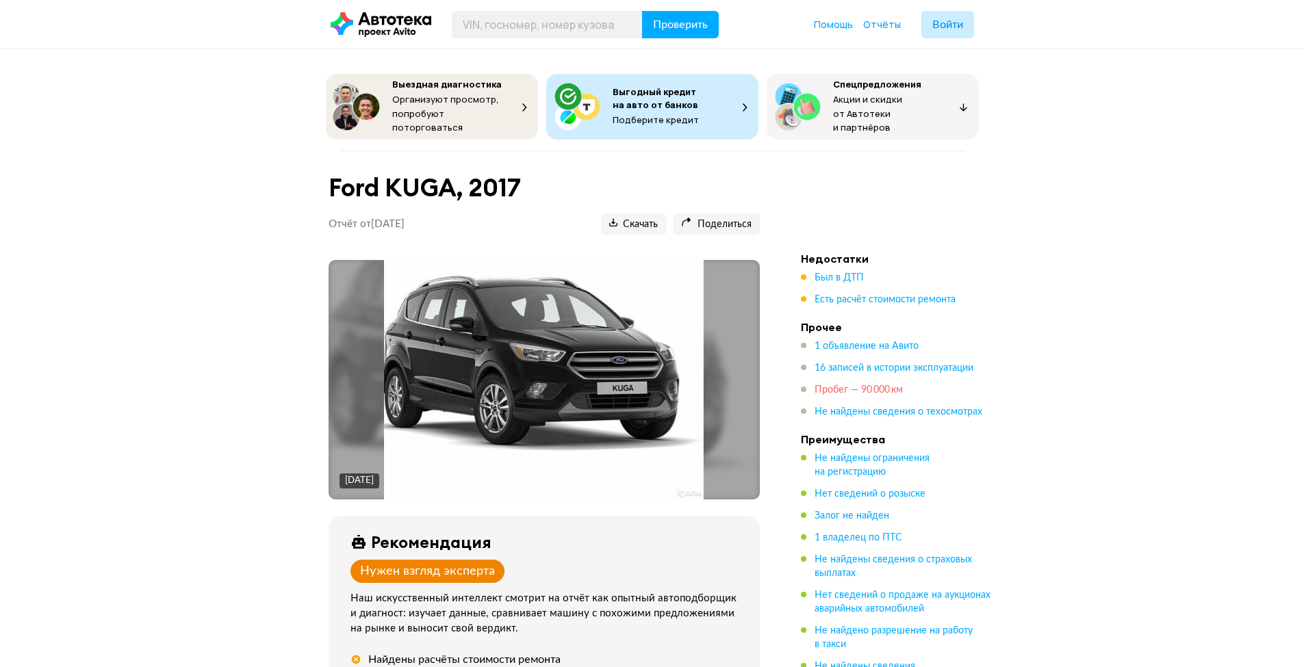
click at [852, 390] on span "Пробег — 90 000 км" at bounding box center [859, 390] width 88 height 10
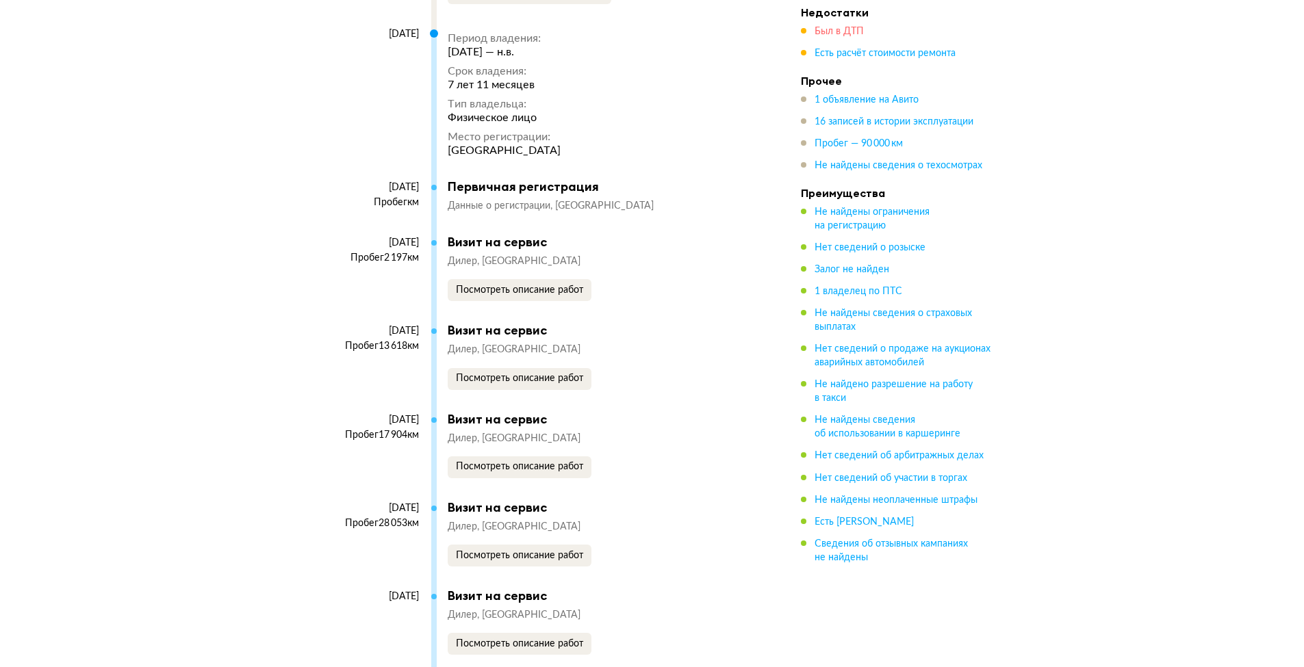
click at [840, 33] on span "Был в ДТП" at bounding box center [839, 32] width 49 height 10
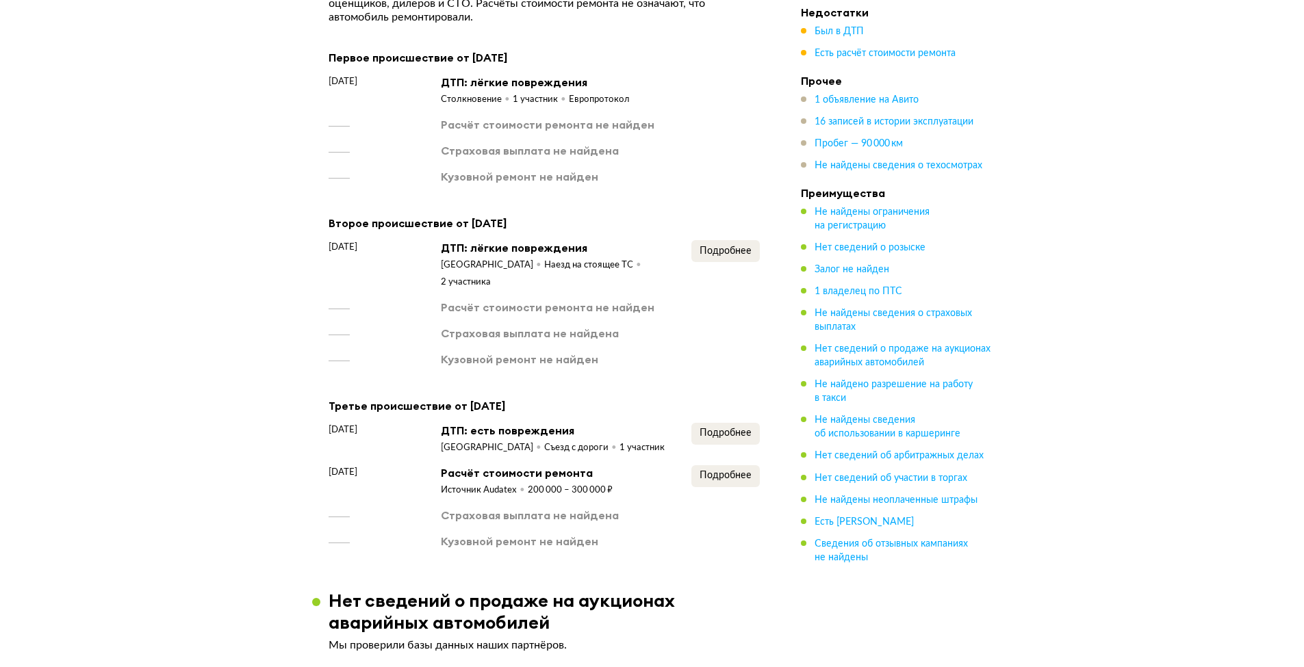
scroll to position [1450, 0]
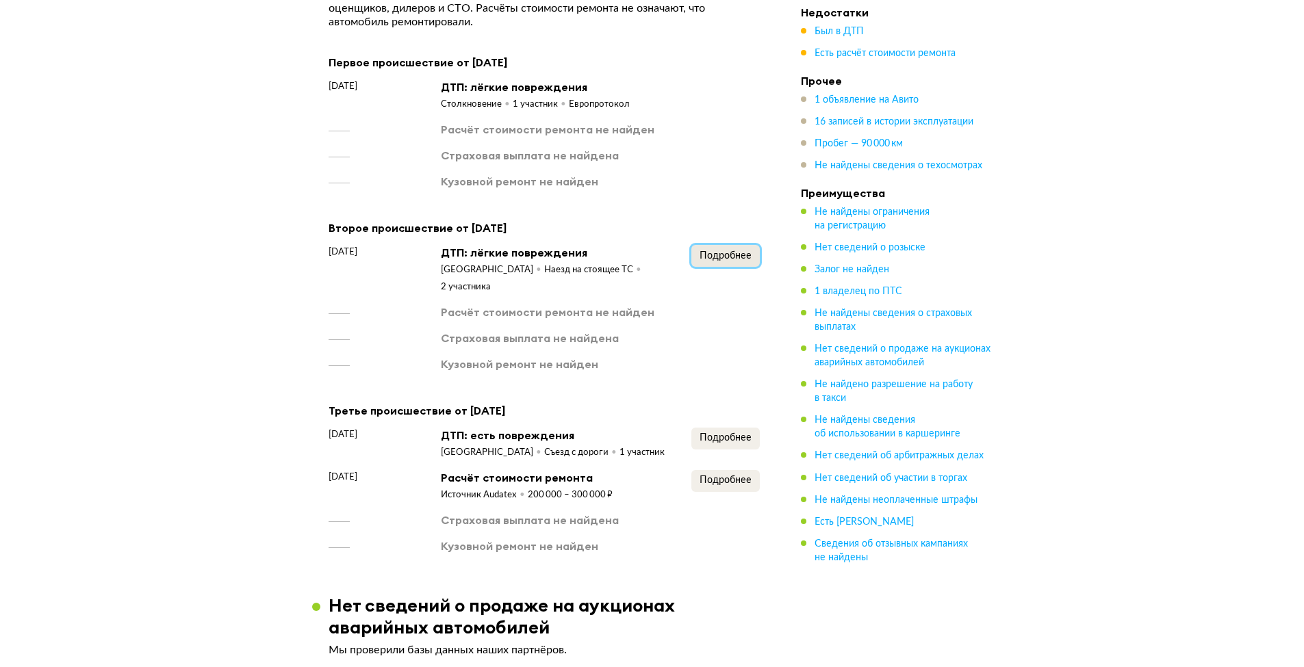
click at [724, 251] on span "Подробнее" at bounding box center [726, 256] width 52 height 10
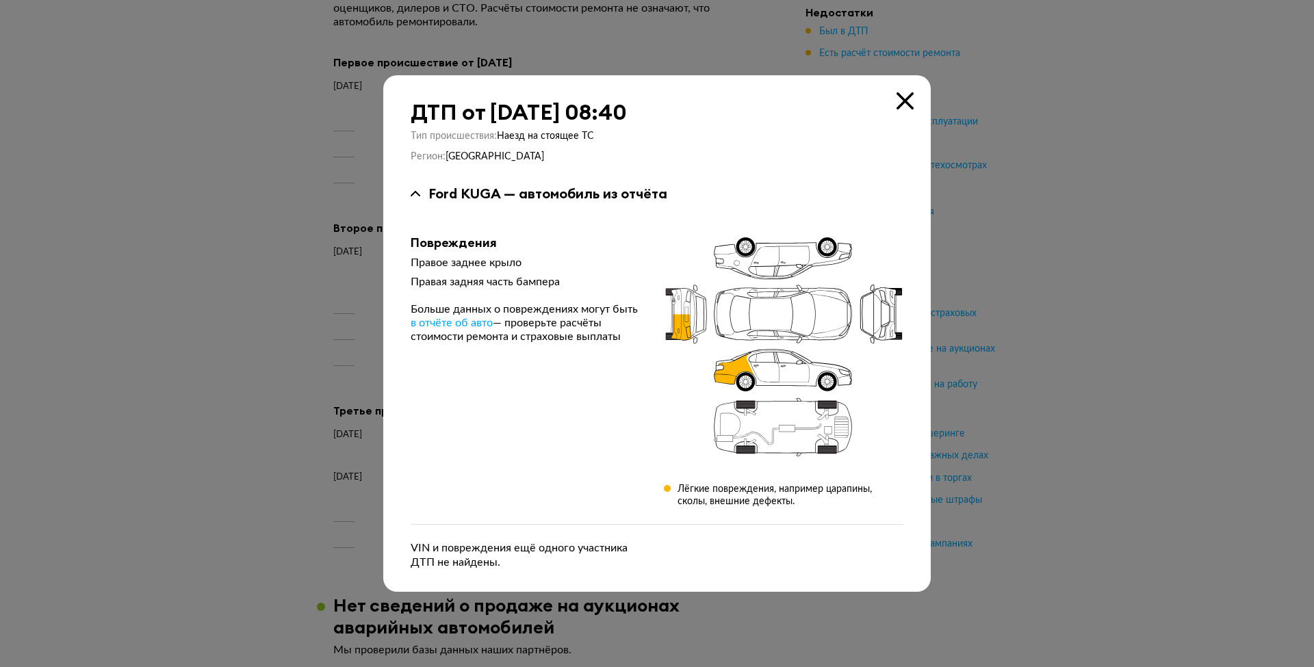
click at [901, 105] on icon at bounding box center [905, 100] width 17 height 17
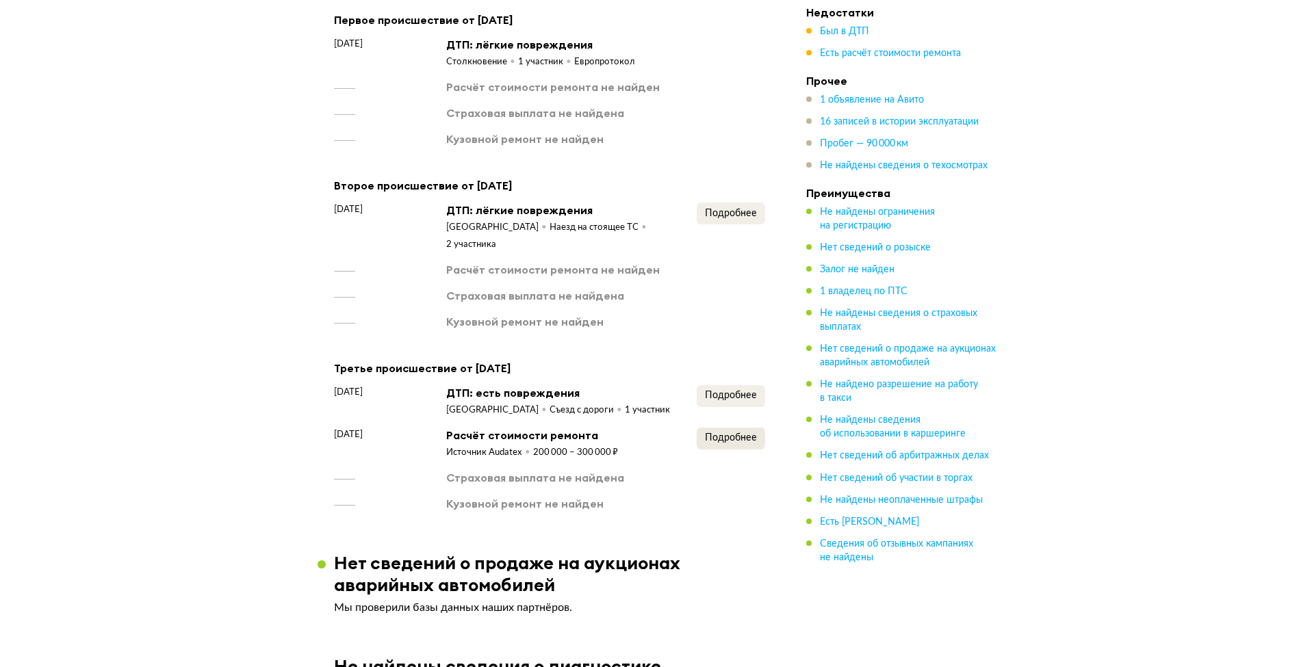
scroll to position [1532, 0]
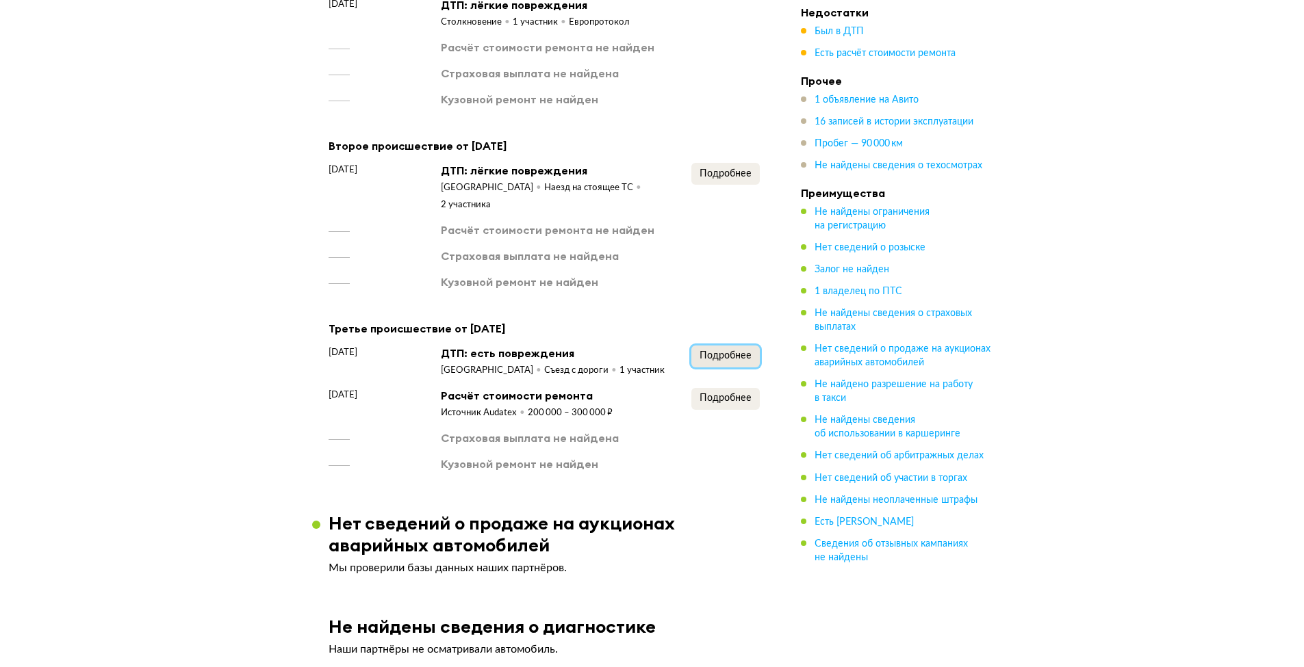
click at [732, 346] on button "Подробнее" at bounding box center [725, 357] width 68 height 22
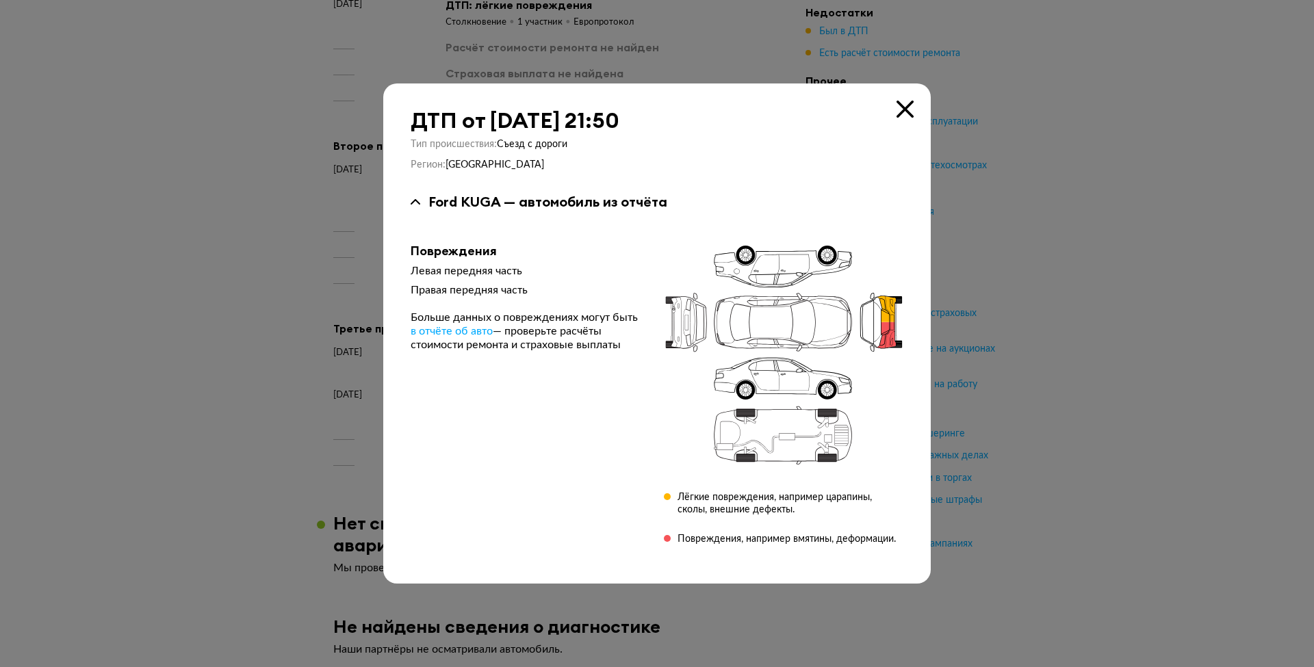
click at [912, 110] on icon at bounding box center [905, 109] width 17 height 17
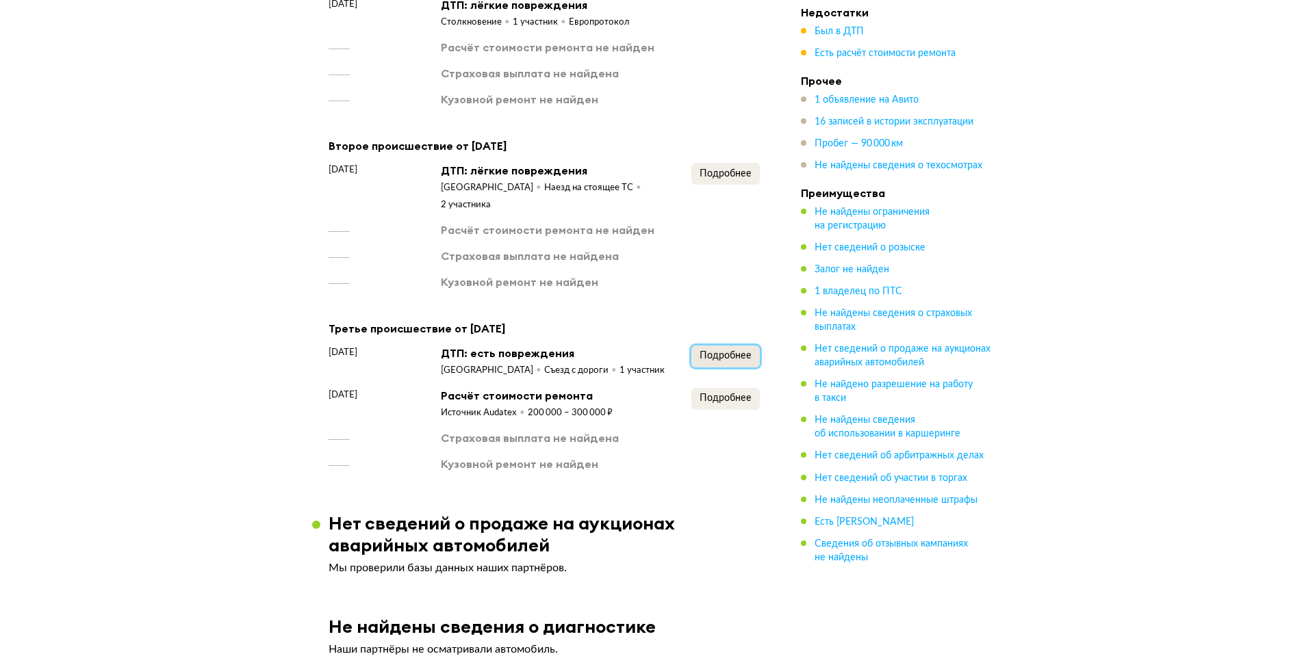
click at [721, 351] on span "Подробнее" at bounding box center [726, 356] width 52 height 10
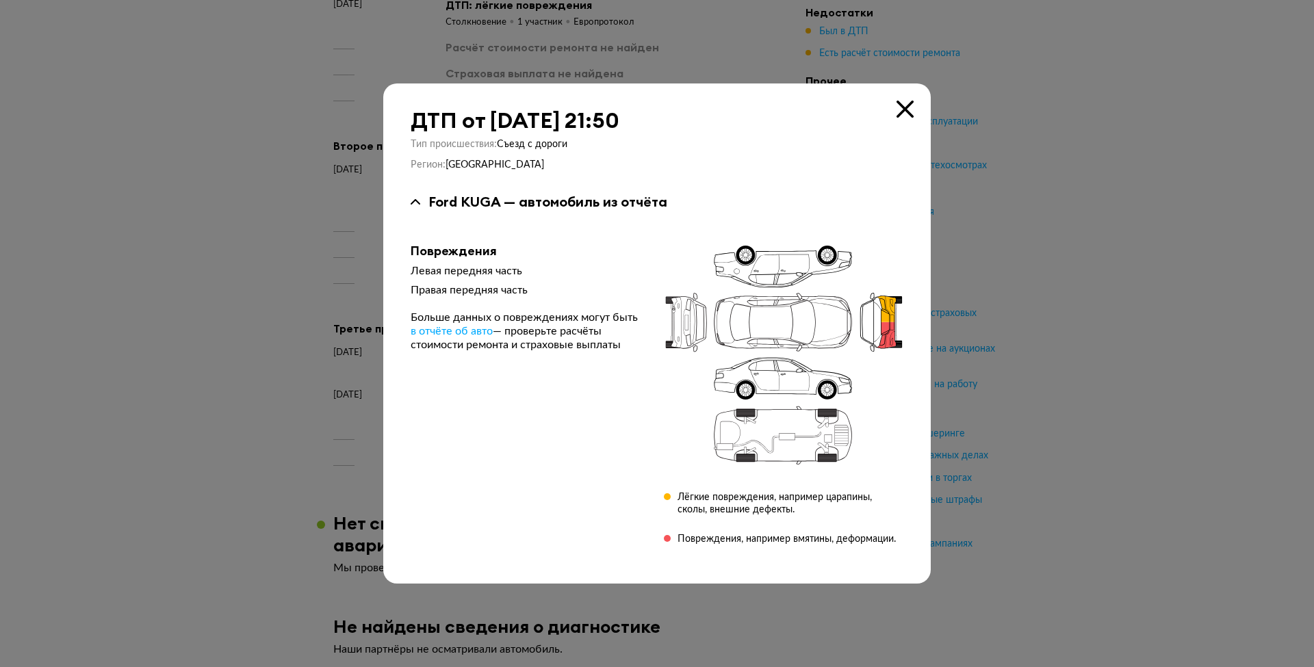
click at [911, 109] on icon at bounding box center [905, 109] width 17 height 17
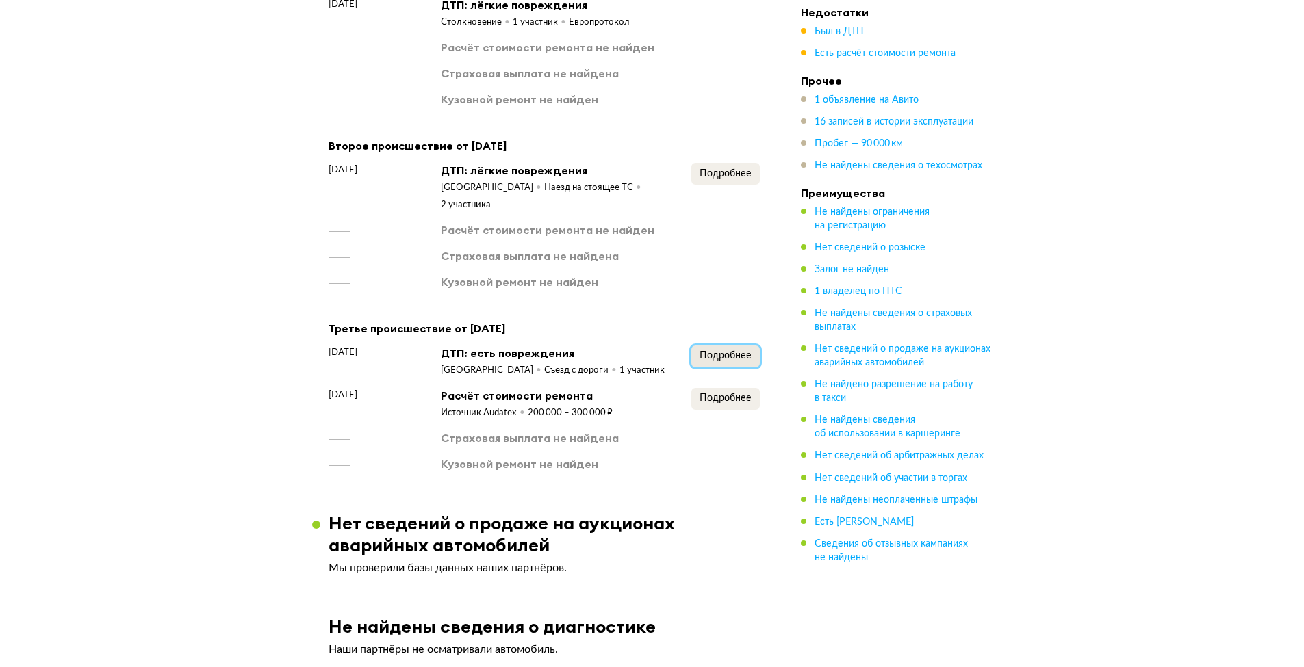
click at [721, 351] on span "Подробнее" at bounding box center [726, 356] width 52 height 10
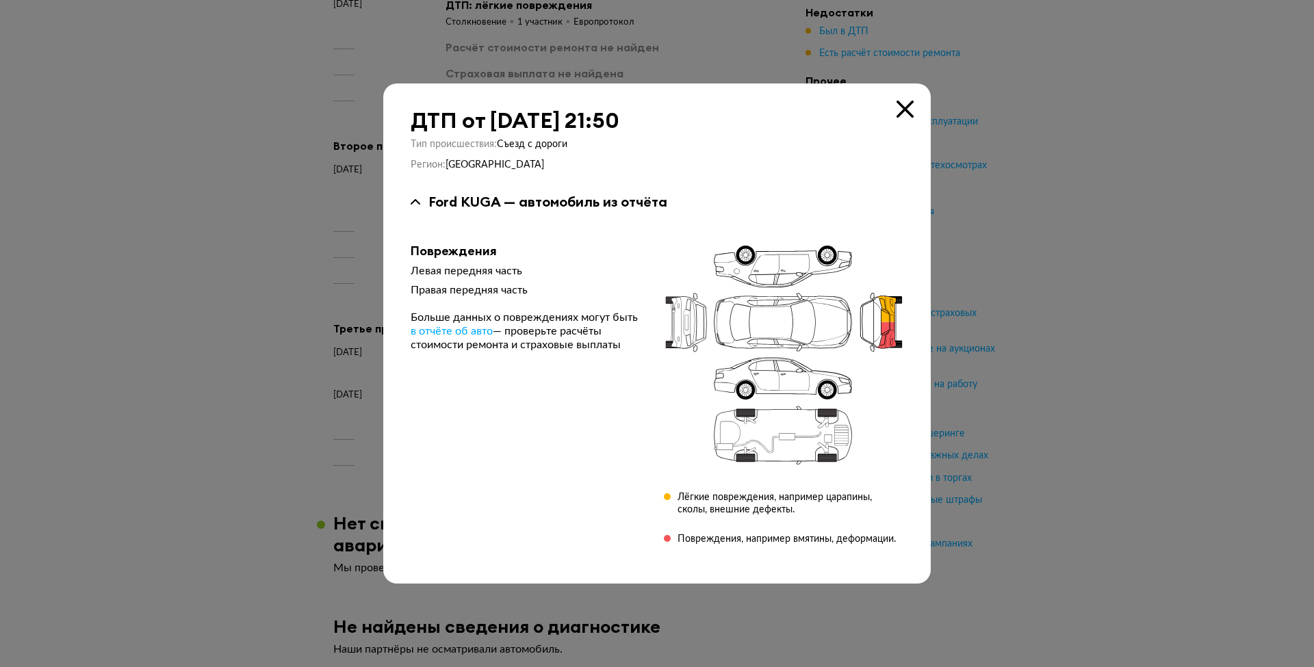
click at [905, 116] on icon at bounding box center [905, 109] width 17 height 17
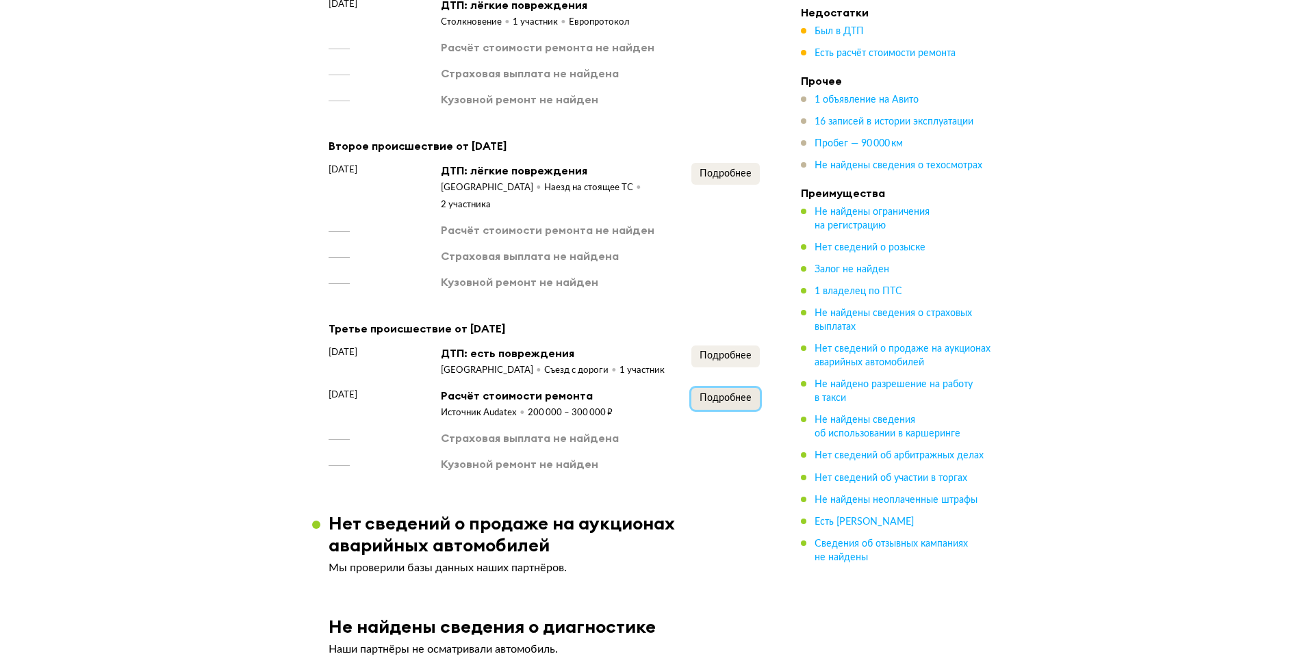
click at [719, 394] on span "Подробнее" at bounding box center [726, 399] width 52 height 10
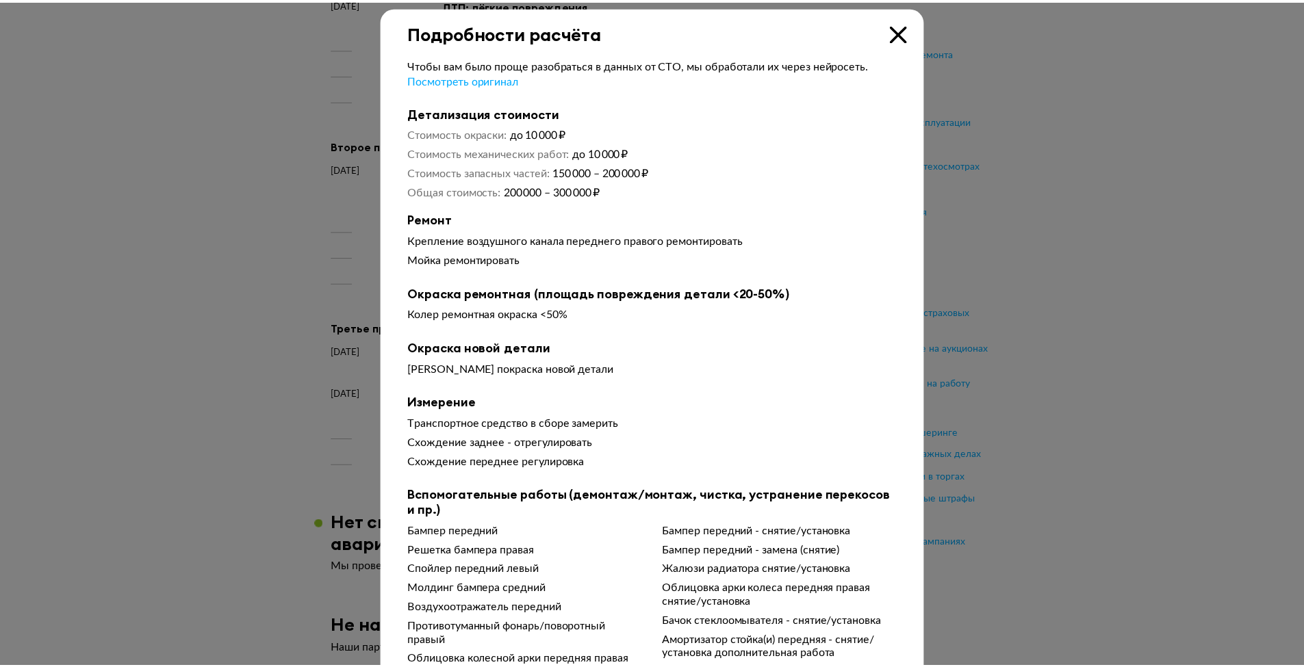
scroll to position [0, 0]
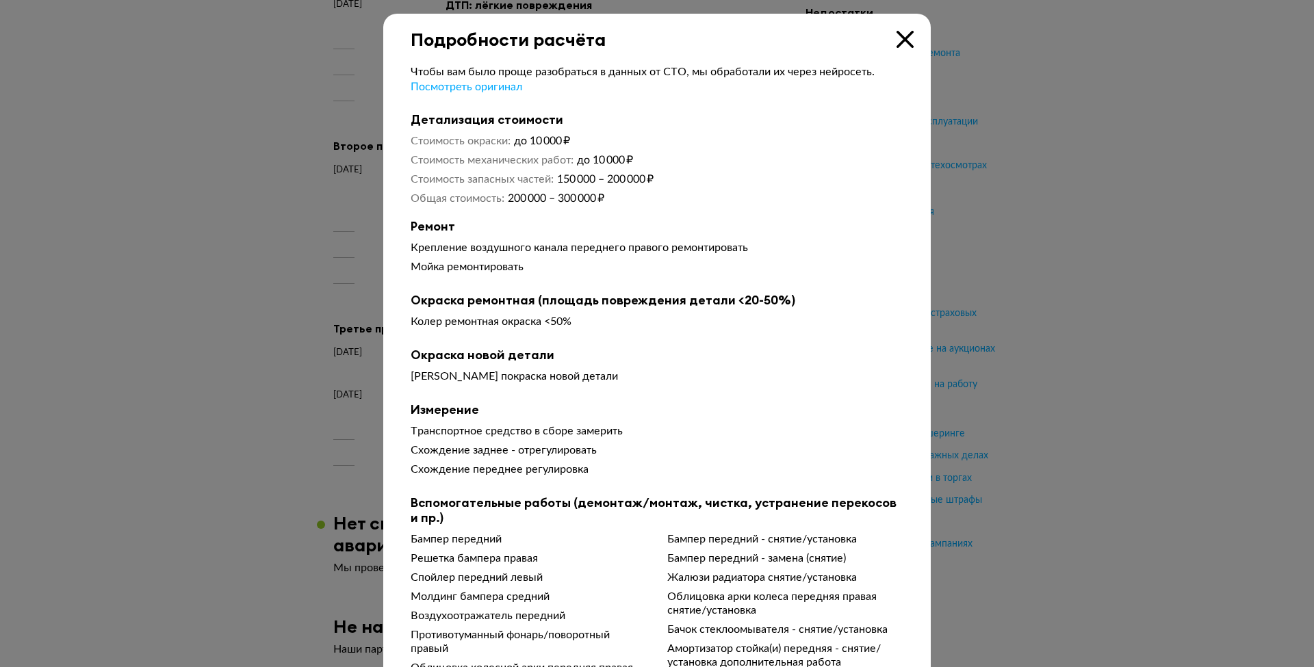
click at [897, 35] on icon at bounding box center [905, 39] width 17 height 17
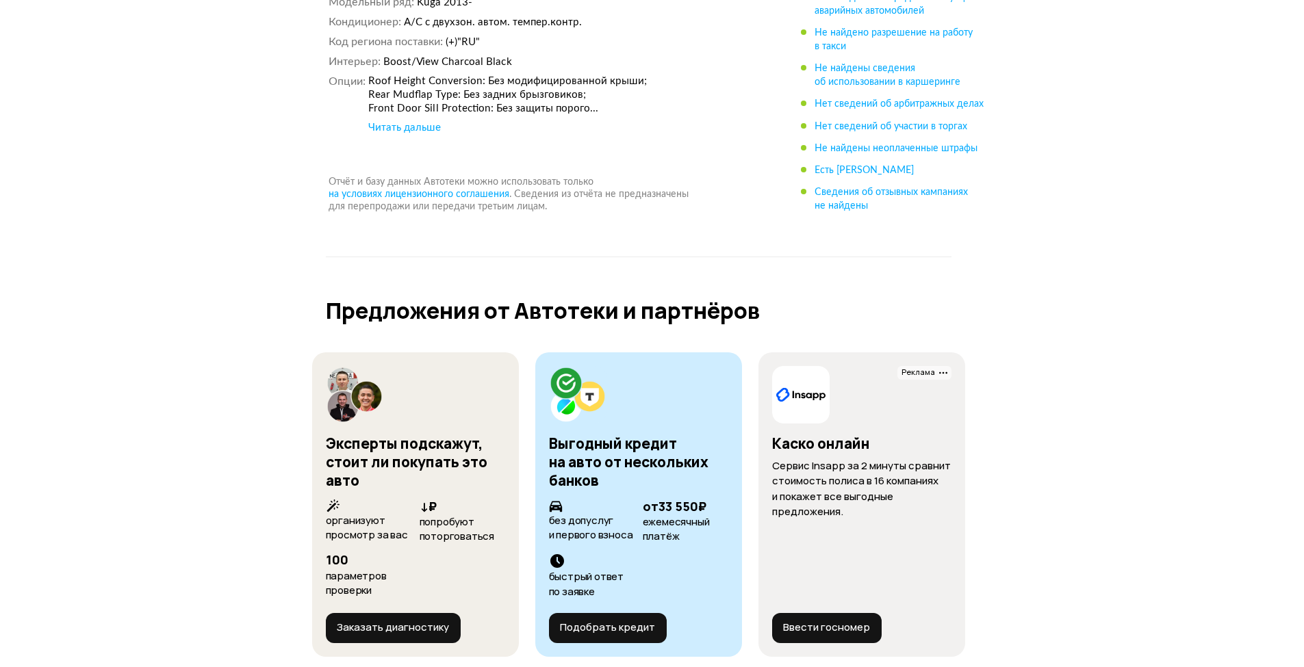
scroll to position [6292, 0]
